Goal: Understand process/instructions

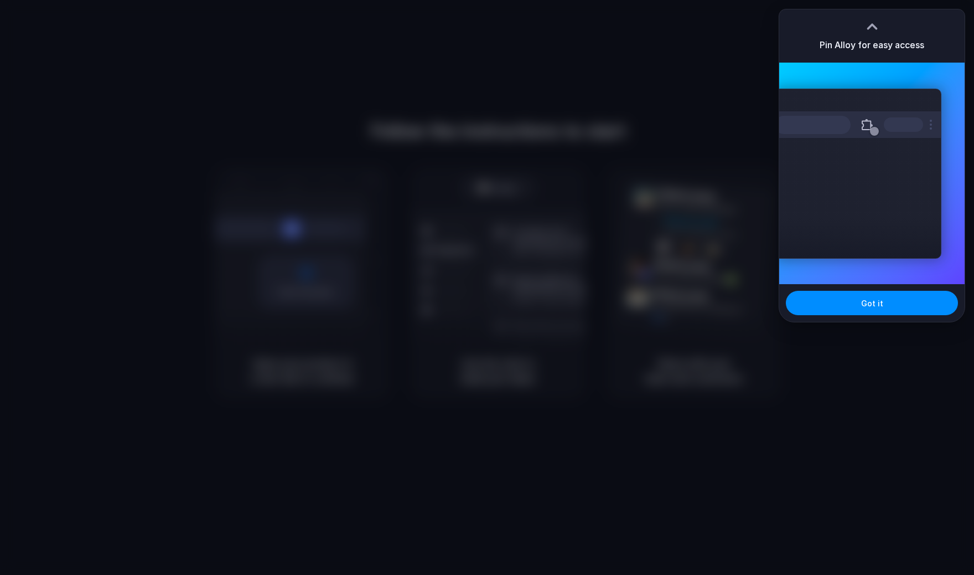
click at [487, 287] on div at bounding box center [487, 287] width 0 height 0
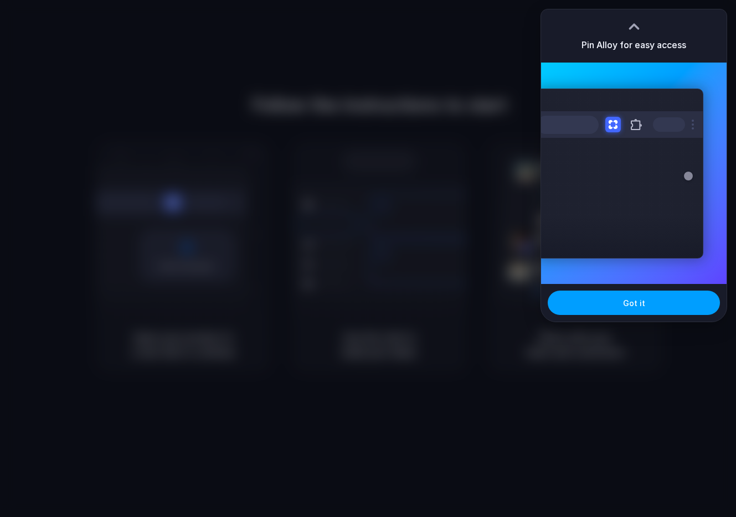
click at [628, 298] on span "Got it" at bounding box center [634, 303] width 22 height 12
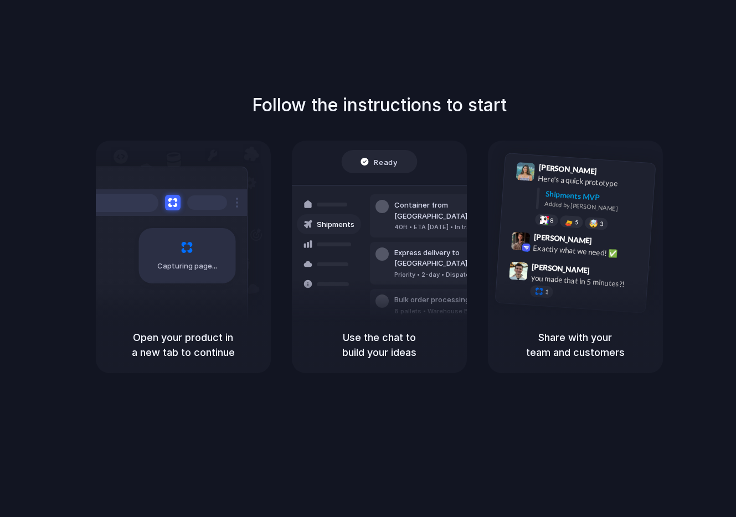
click at [203, 309] on div "Capturing page" at bounding box center [163, 252] width 167 height 170
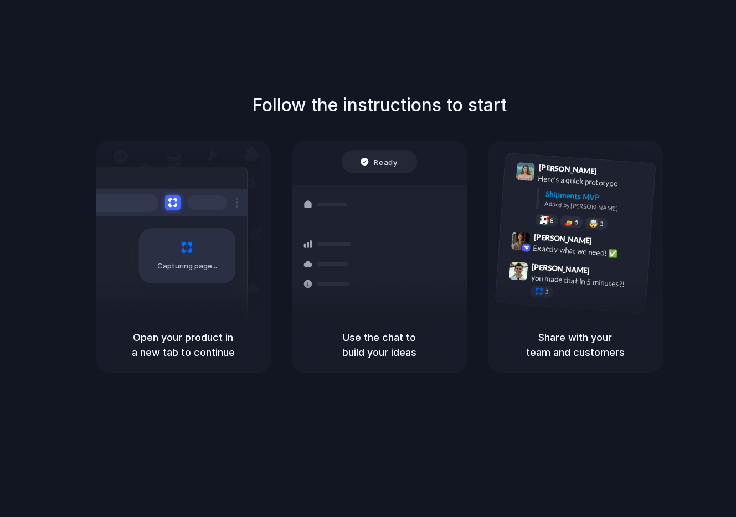
click at [396, 171] on div "Ready" at bounding box center [379, 161] width 76 height 23
click at [358, 328] on div "Use the chat to build your ideas" at bounding box center [379, 345] width 175 height 56
